Goal: Task Accomplishment & Management: Use online tool/utility

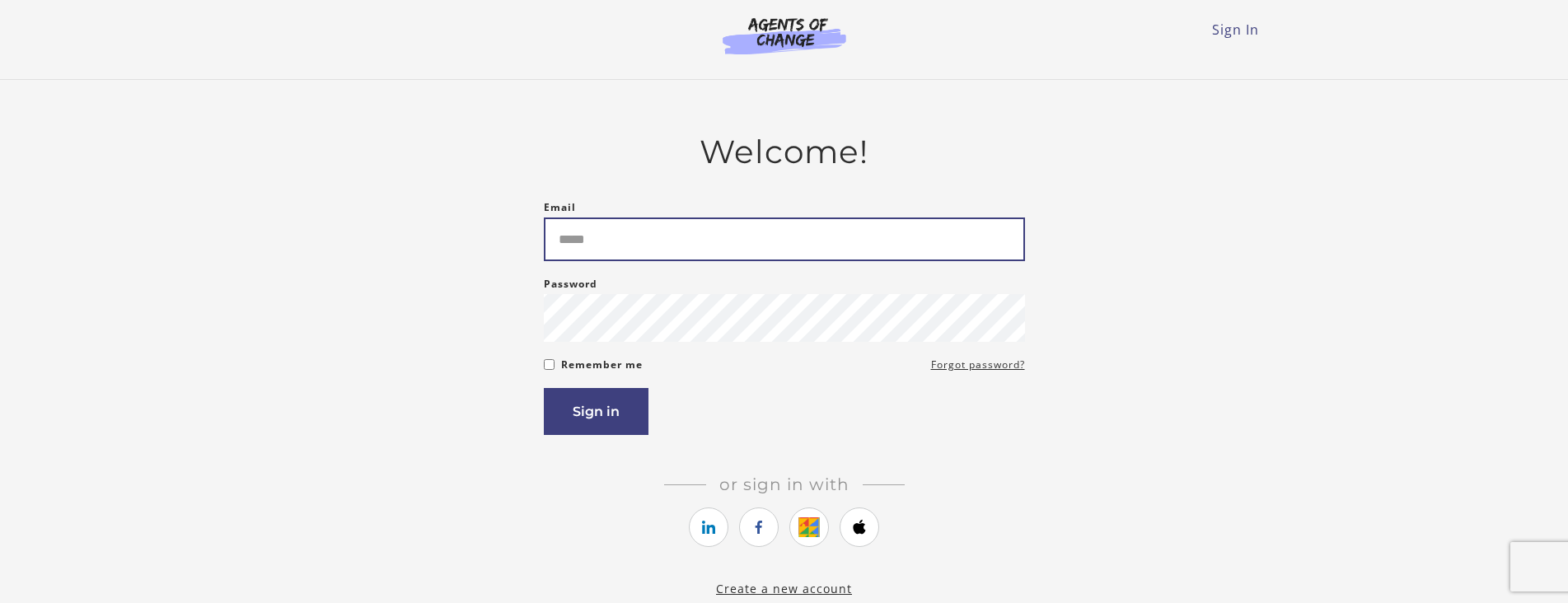
click at [628, 248] on input "Email" at bounding box center [784, 239] width 481 height 43
type input "**********"
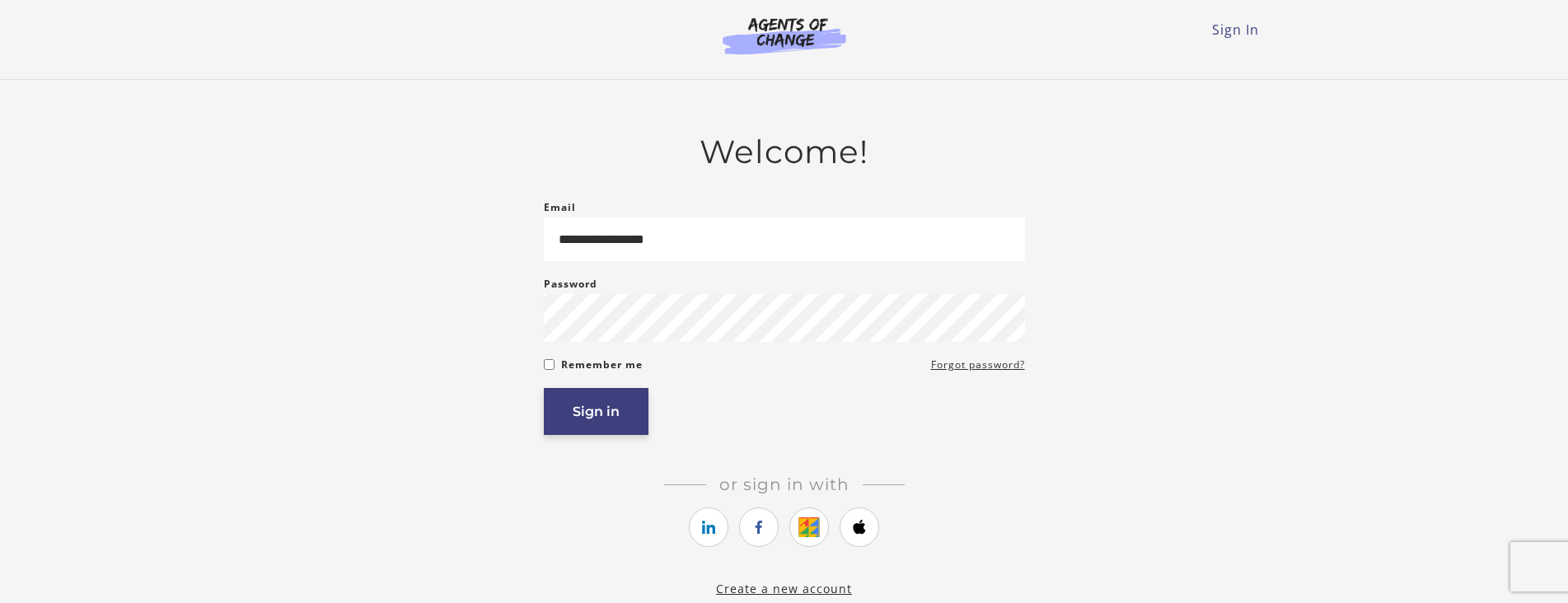
drag, startPoint x: 574, startPoint y: 409, endPoint x: 660, endPoint y: 515, distance: 136.5
click at [593, 416] on button "Sign in" at bounding box center [595, 411] width 104 height 47
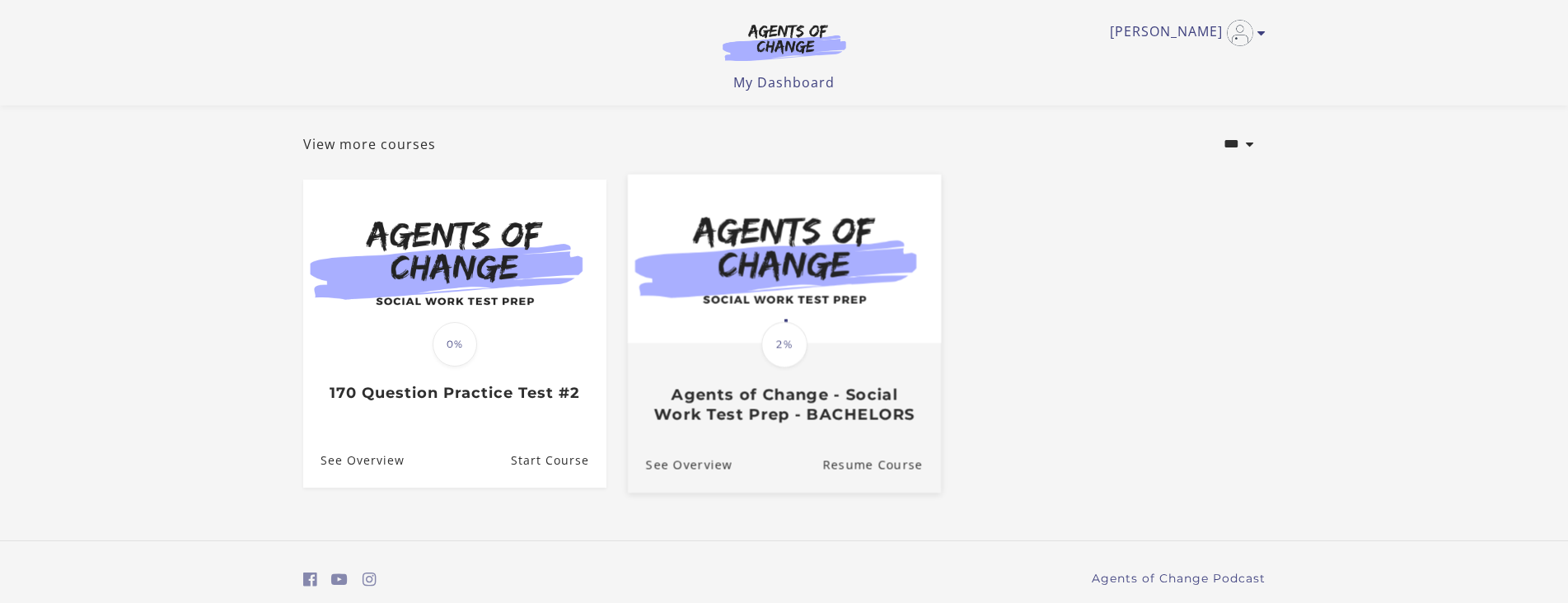
scroll to position [137, 0]
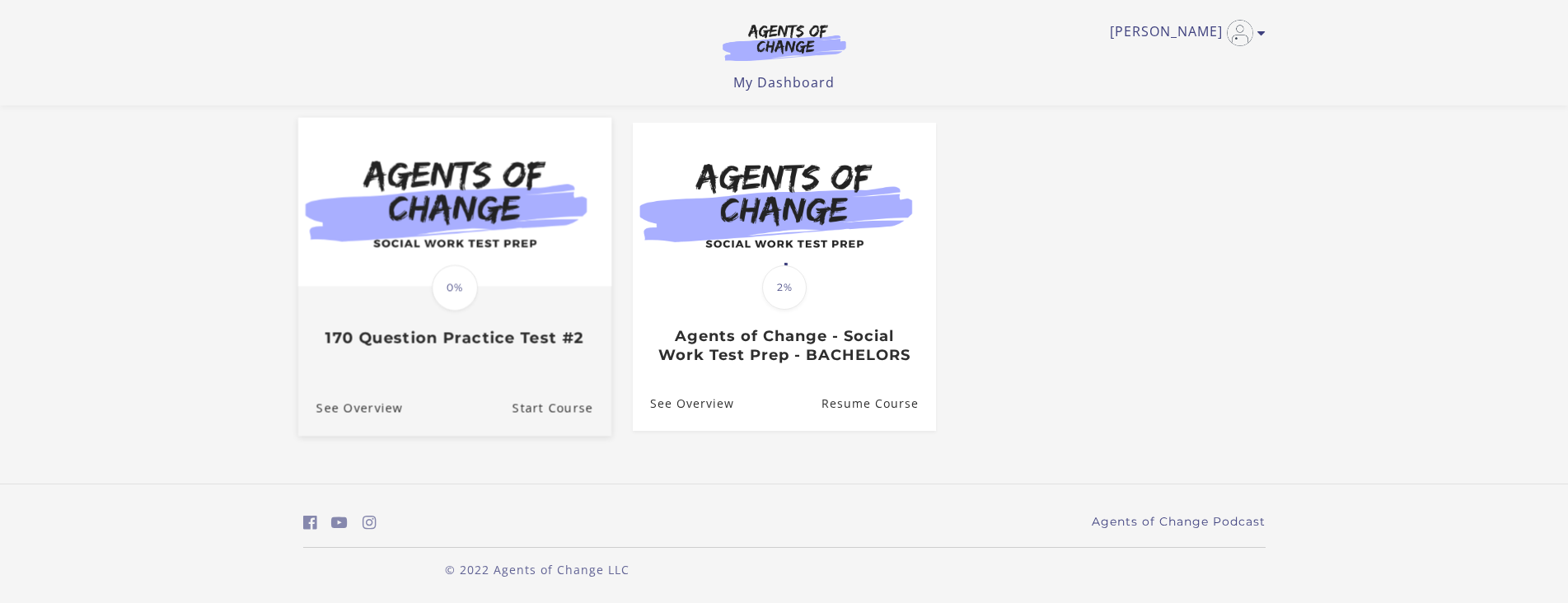
click at [435, 273] on div "Translation missing: en.liquid.partials.dashboard_course_card.progress_descript…" at bounding box center [455, 288] width 51 height 51
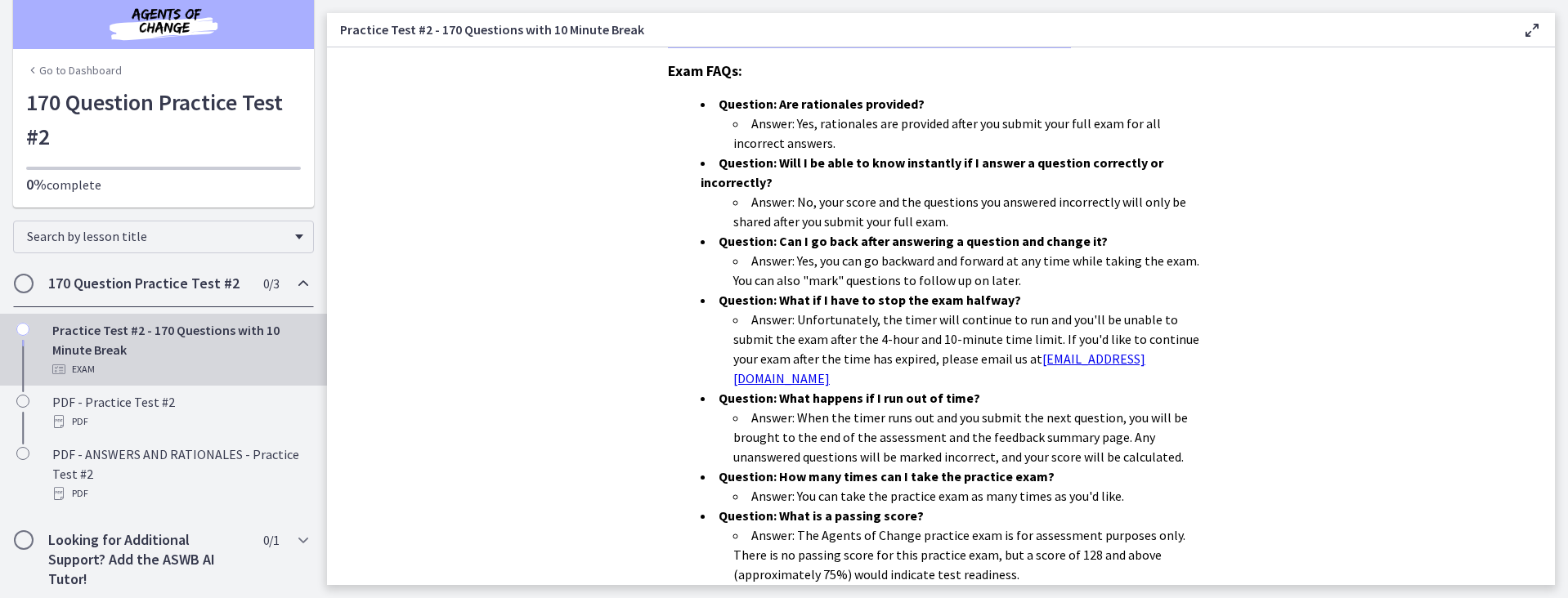
scroll to position [21, 0]
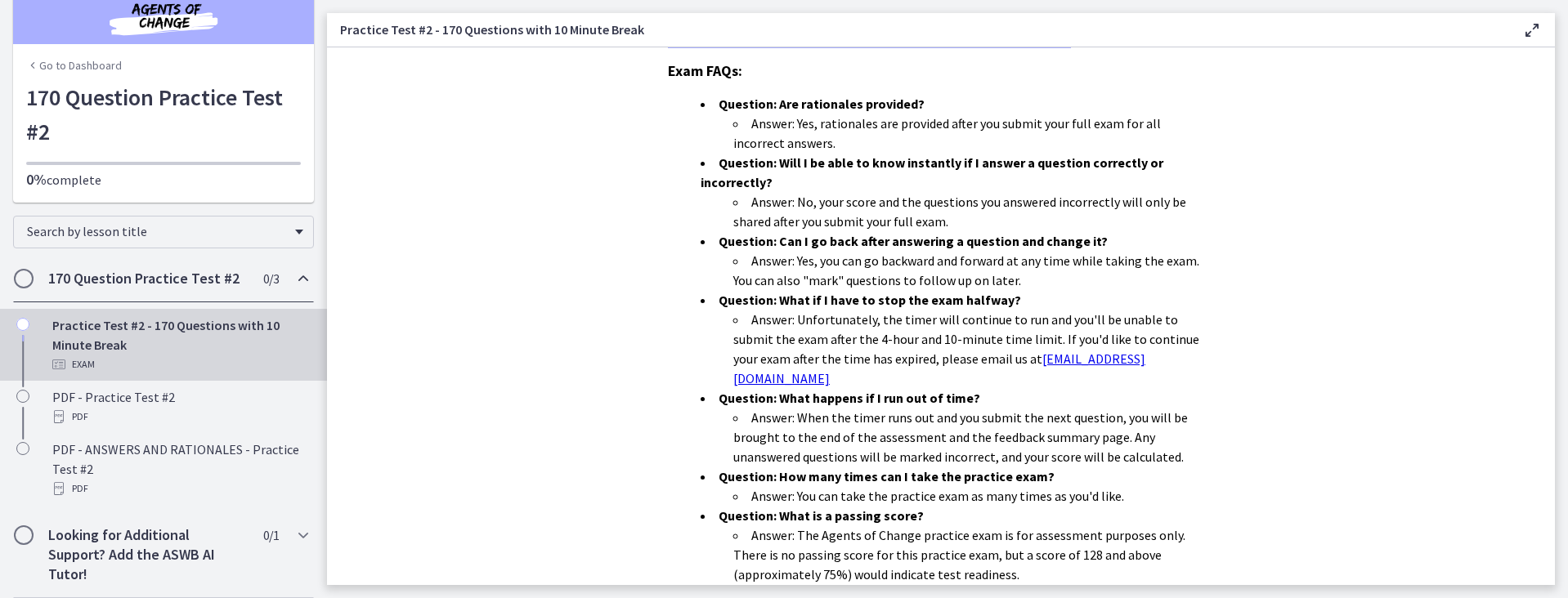
click at [24, 278] on span "Chapters" at bounding box center [23, 278] width 16 height 16
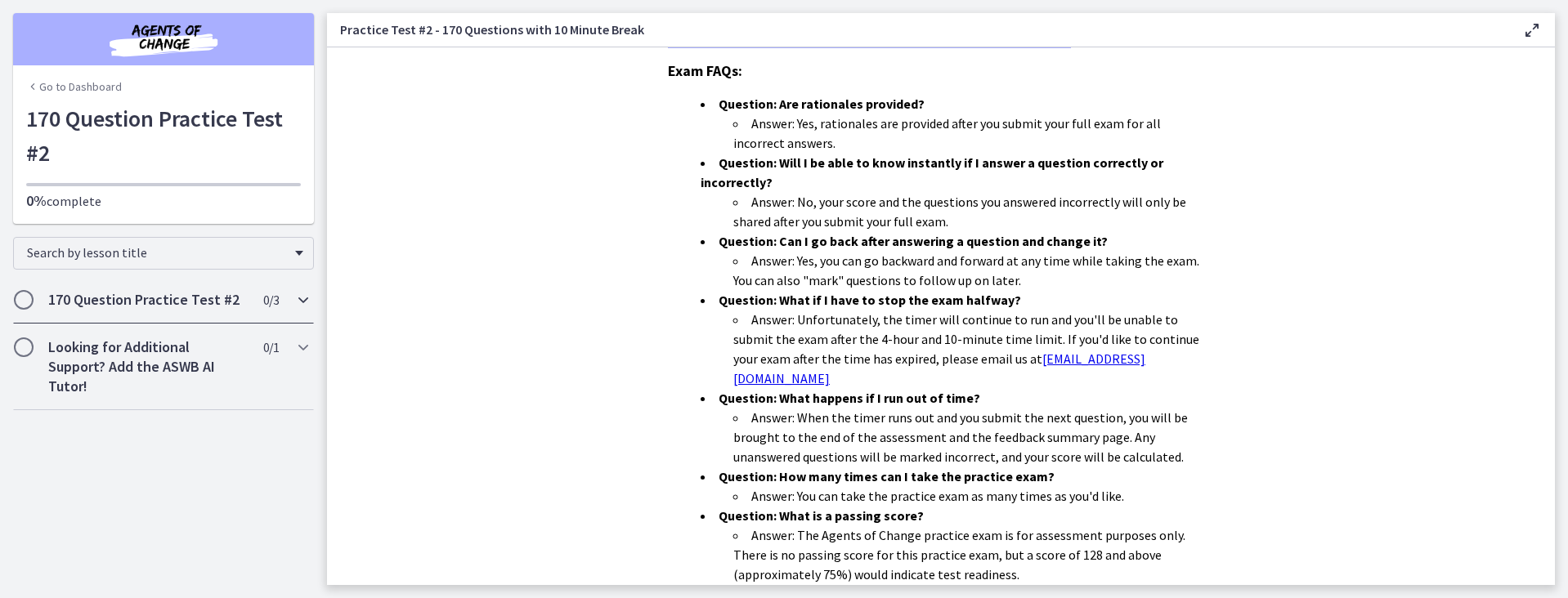
click at [22, 296] on span "Chapters" at bounding box center [23, 299] width 16 height 16
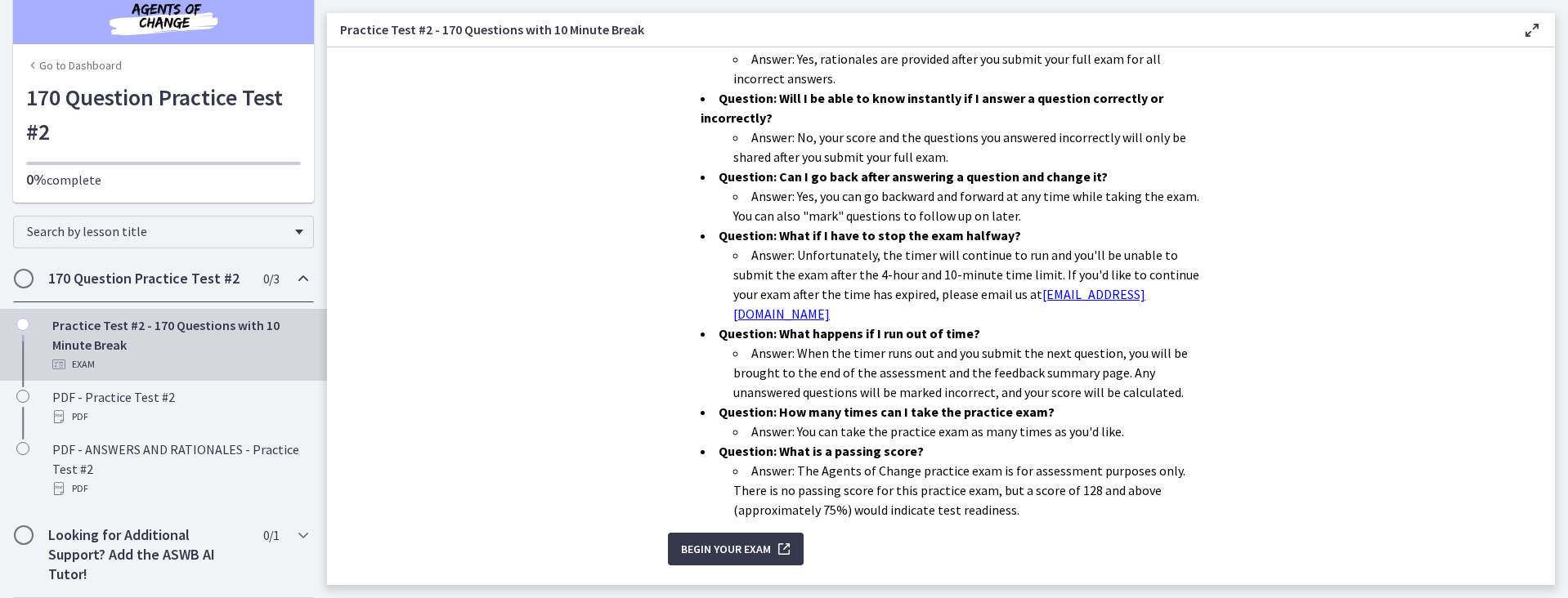
scroll to position [499, 0]
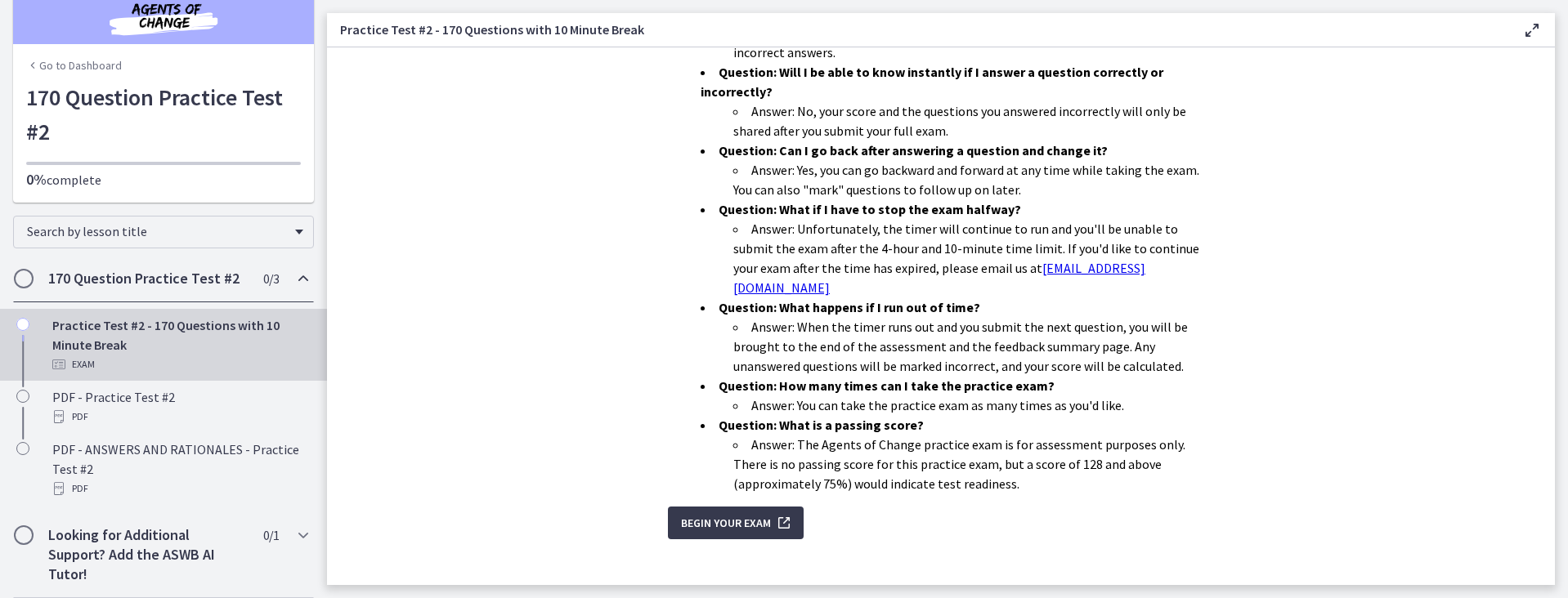
drag, startPoint x: 308, startPoint y: 553, endPoint x: 494, endPoint y: 264, distance: 343.7
click at [494, 264] on section "You have 4 hours and 10 minutes to complete the 170-question practice test. The…" at bounding box center [940, 316] width 1228 height 537
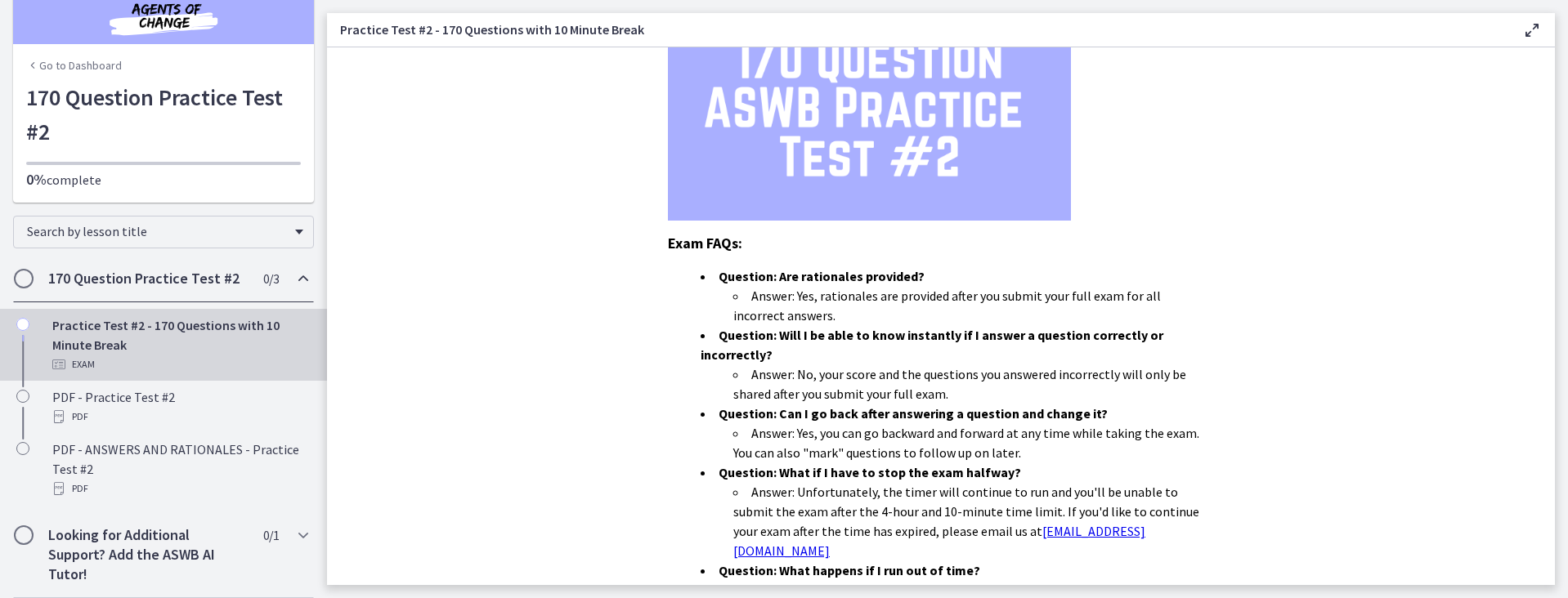
scroll to position [0, 0]
